Goal: Find specific page/section: Find specific page/section

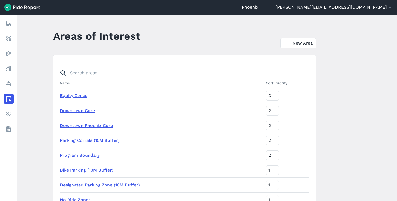
click at [357, 11] on header "Phoenix [EMAIL_ADDRESS][DOMAIN_NAME] Settings Terms Change Organization Show de…" at bounding box center [198, 7] width 397 height 15
click at [357, 9] on button "[PERSON_NAME][EMAIL_ADDRESS][DOMAIN_NAME]" at bounding box center [334, 7] width 117 height 6
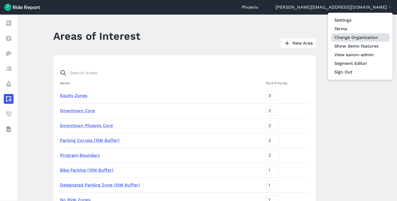
click at [350, 37] on link "Change Organization" at bounding box center [360, 37] width 58 height 9
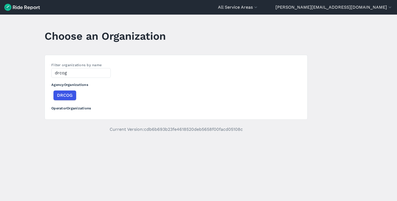
type input "drcog"
click at [55, 103] on h3 "Operator Organizations" at bounding box center [176, 107] width 250 height 12
click at [60, 97] on span "DRCOG" at bounding box center [65, 95] width 16 height 6
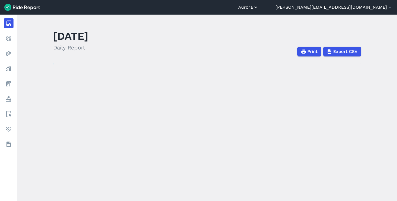
click at [259, 5] on button "Aurora" at bounding box center [248, 7] width 20 height 6
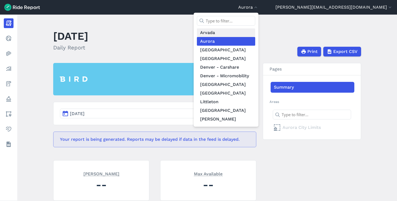
click at [256, 35] on link "Arvada" at bounding box center [226, 32] width 58 height 9
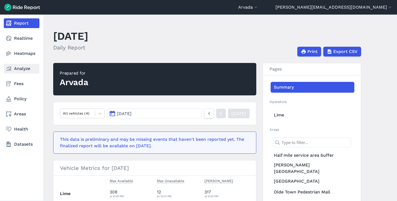
click at [19, 69] on link "Analyze" at bounding box center [22, 69] width 36 height 10
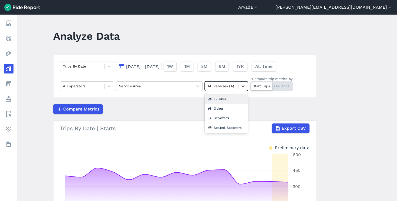
click at [233, 85] on div at bounding box center [222, 86] width 28 height 6
click at [220, 111] on div "Other" at bounding box center [226, 108] width 43 height 9
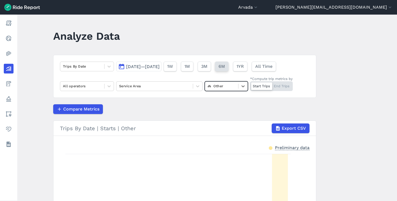
click at [225, 68] on span "6M" at bounding box center [222, 66] width 6 height 6
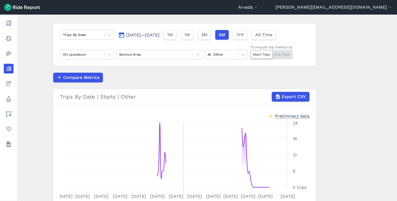
scroll to position [19, 0]
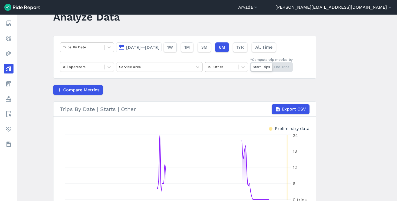
click at [227, 64] on div at bounding box center [222, 67] width 28 height 6
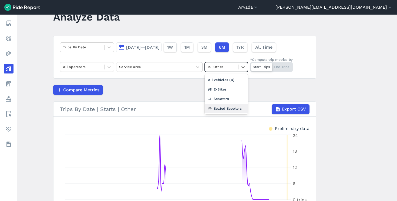
click at [218, 108] on div "Seated Scooters" at bounding box center [226, 108] width 43 height 9
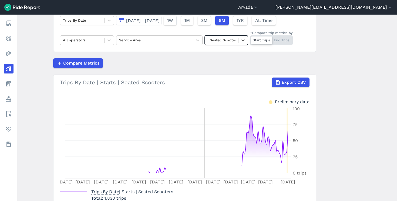
scroll to position [38, 0]
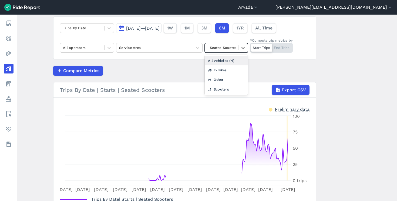
click at [235, 48] on div at bounding box center [222, 48] width 28 height 6
click at [224, 79] on div "Other" at bounding box center [226, 79] width 43 height 9
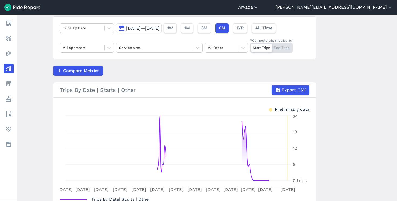
click at [259, 6] on icon "button" at bounding box center [255, 7] width 5 height 5
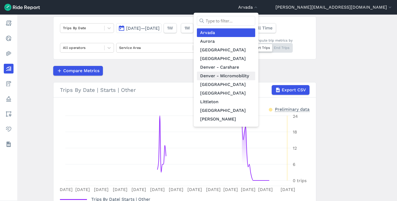
click at [256, 78] on link "Denver - Micromobility" at bounding box center [226, 76] width 58 height 9
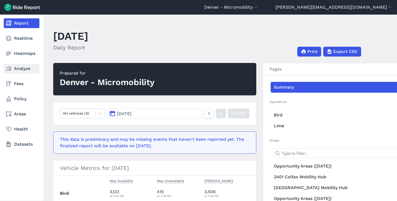
click at [23, 71] on link "Analyze" at bounding box center [22, 69] width 36 height 10
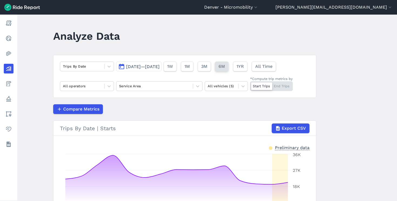
click at [225, 68] on span "6M" at bounding box center [222, 66] width 6 height 6
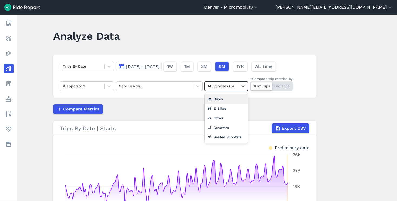
click at [227, 89] on div at bounding box center [222, 86] width 28 height 6
click at [221, 120] on div "Other" at bounding box center [226, 117] width 43 height 9
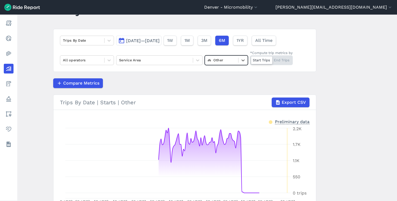
scroll to position [25, 0]
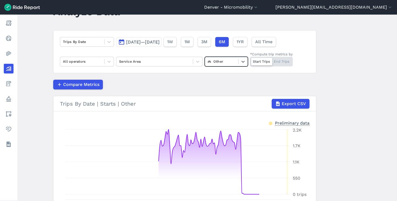
click at [234, 64] on div at bounding box center [222, 61] width 28 height 6
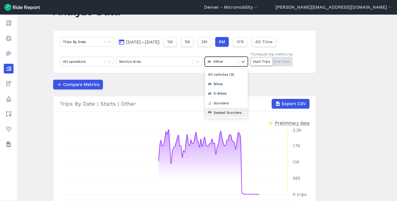
click at [216, 113] on div "Seated Scooters" at bounding box center [226, 112] width 43 height 9
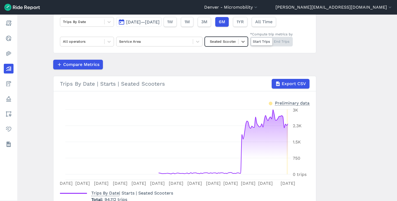
scroll to position [79, 0]
